Goal: Find specific page/section: Find specific page/section

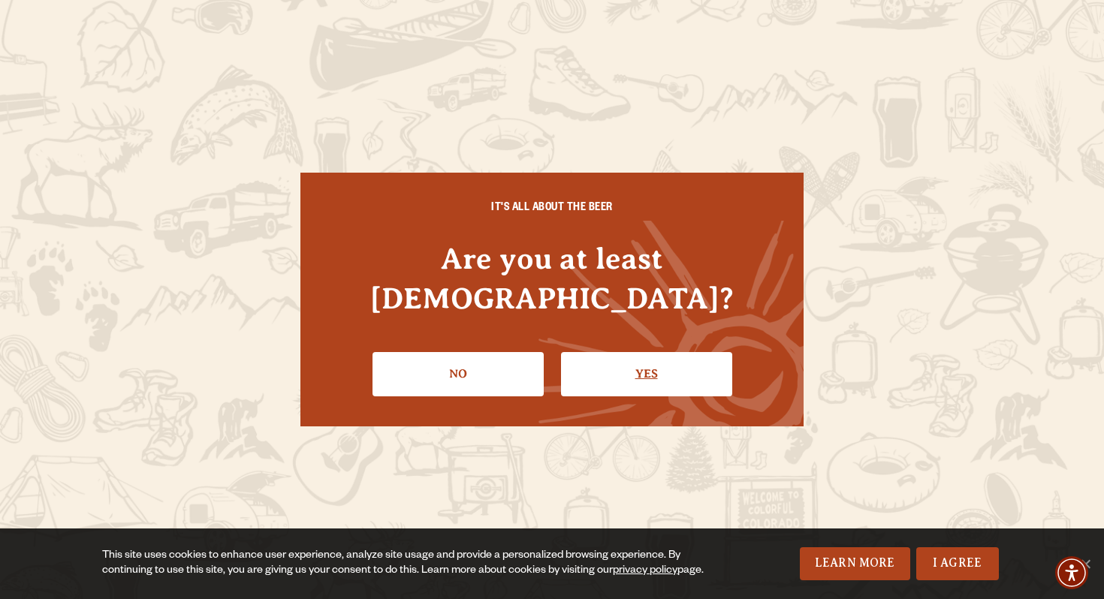
click at [622, 352] on link "Yes" at bounding box center [646, 374] width 171 height 44
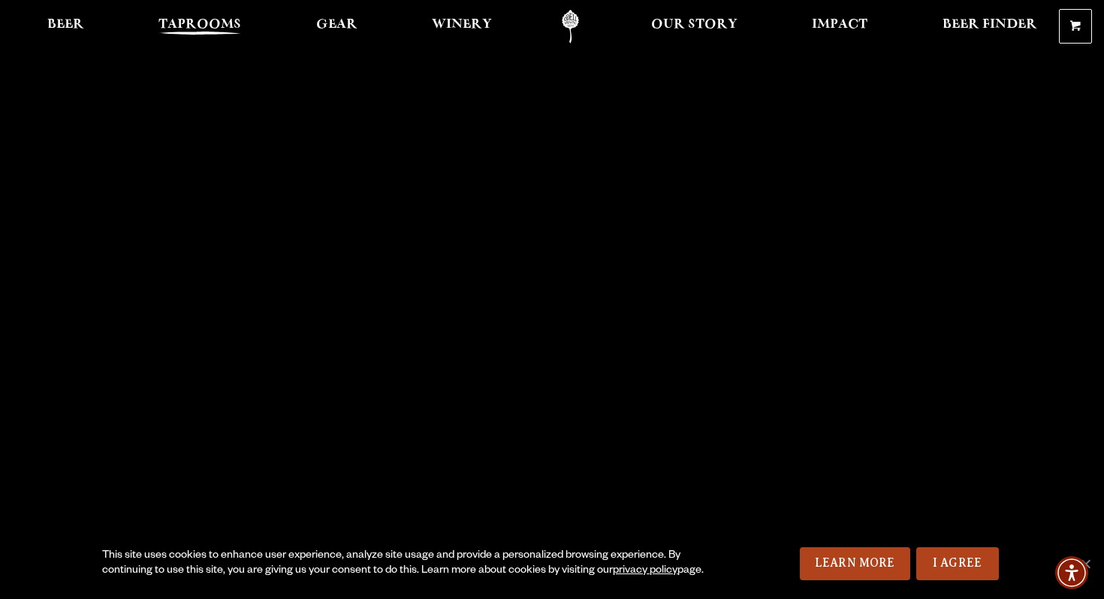
click at [196, 24] on span "Taprooms" at bounding box center [199, 25] width 83 height 12
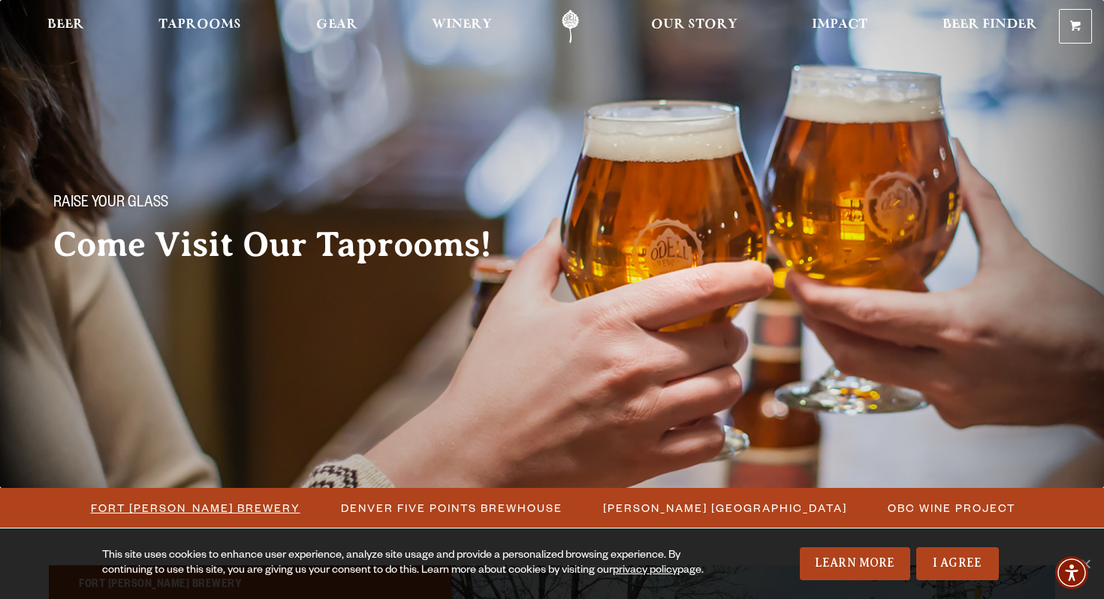
click at [236, 511] on span "Fort [PERSON_NAME] Brewery" at bounding box center [196, 508] width 210 height 22
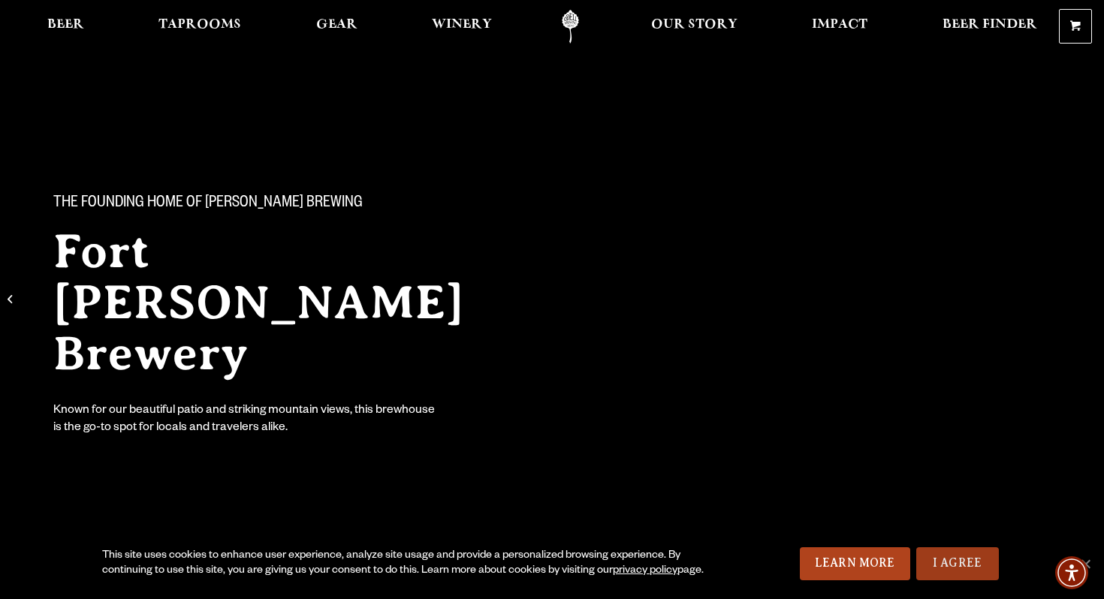
click at [942, 558] on link "I Agree" at bounding box center [957, 563] width 83 height 33
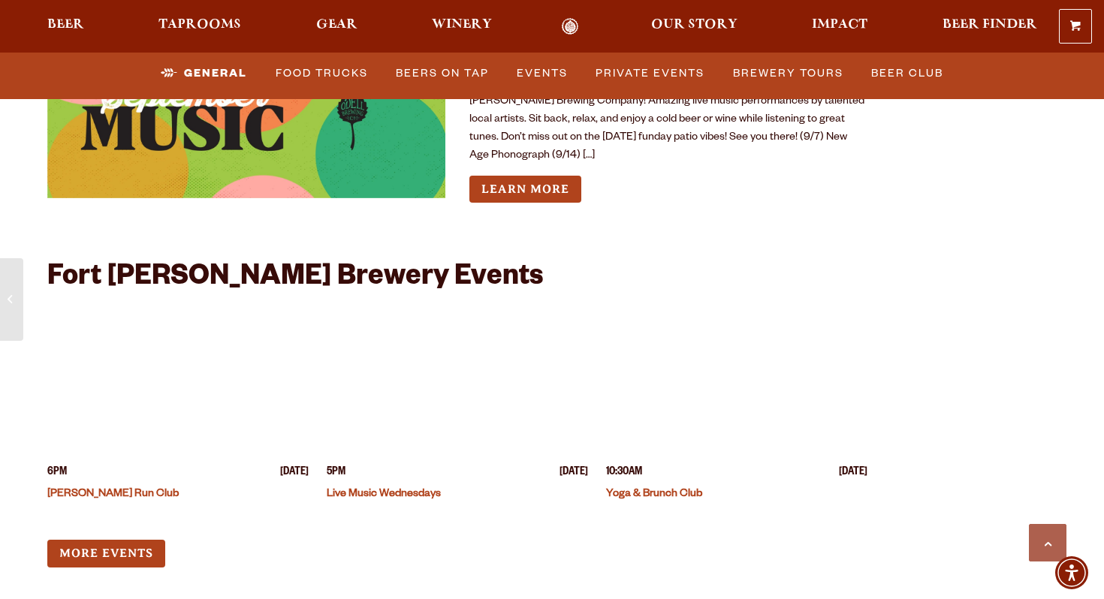
scroll to position [5698, 0]
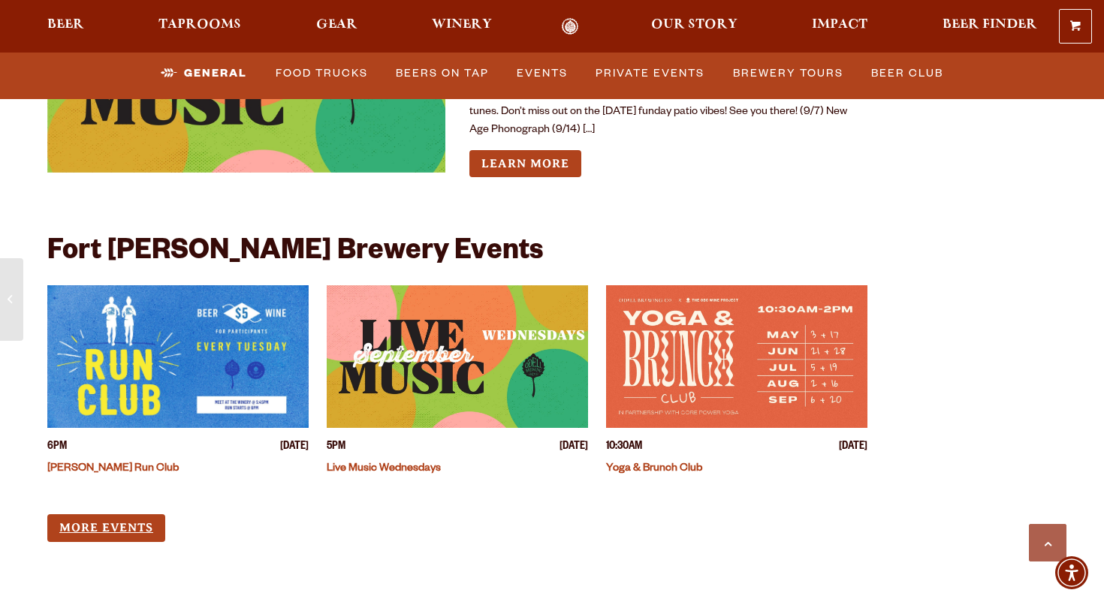
click at [148, 514] on link "More Events" at bounding box center [106, 528] width 118 height 28
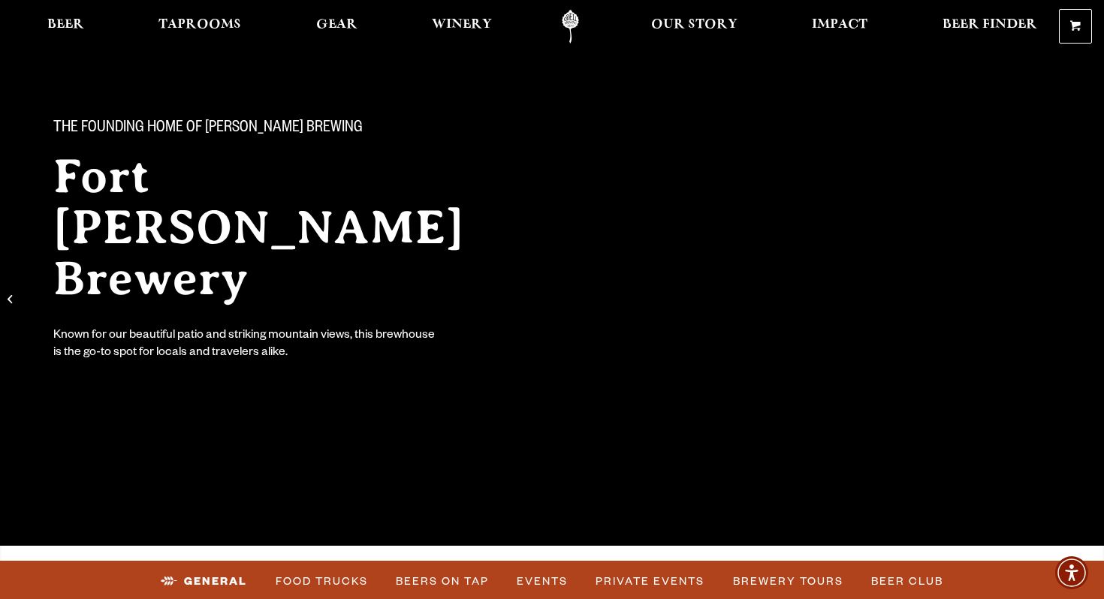
scroll to position [0, 0]
